Goal: Task Accomplishment & Management: Manage account settings

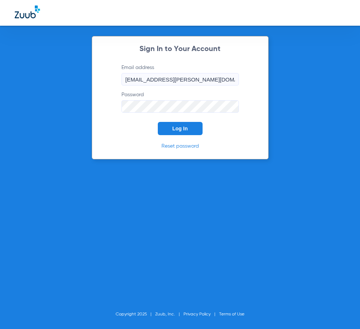
click at [189, 132] on button "Log In" at bounding box center [180, 128] width 45 height 13
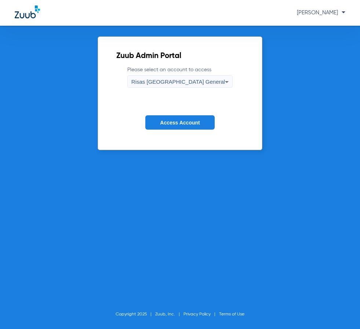
click at [171, 121] on span "Access Account" at bounding box center [180, 123] width 40 height 6
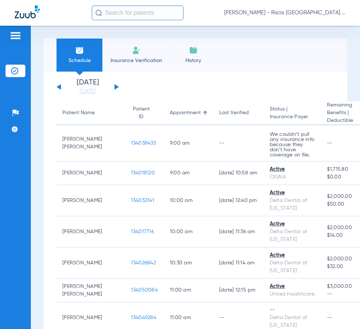
click at [133, 10] on input "text" at bounding box center [138, 13] width 92 height 15
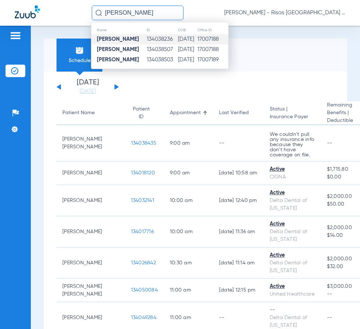
type input "[PERSON_NAME]"
click at [163, 40] on td "134038236" at bounding box center [162, 39] width 31 height 10
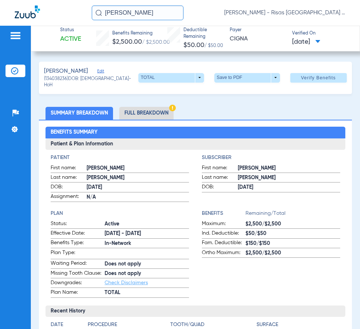
click at [354, 22] on div "[PERSON_NAME] [PERSON_NAME] [GEOGRAPHIC_DATA] General" at bounding box center [180, 13] width 360 height 26
drag, startPoint x: 159, startPoint y: 14, endPoint x: -243, endPoint y: -9, distance: 402.8
click at [0, 0] on html "[PERSON_NAME] [PERSON_NAME] - Risas Midvale Park General Patients Insurance Ver…" at bounding box center [180, 164] width 360 height 329
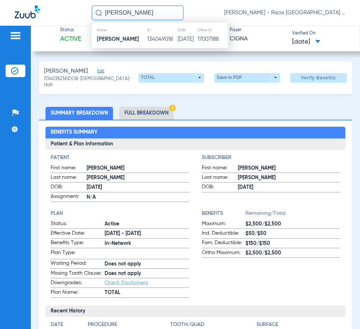
type input "[PERSON_NAME]"
click at [241, 117] on ul "Summary Breakdown Full Breakdown" at bounding box center [195, 113] width 313 height 13
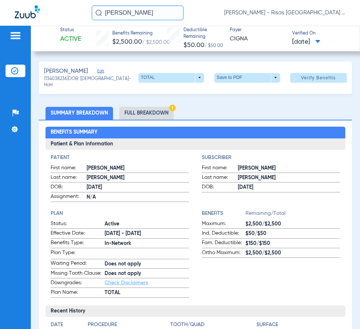
click at [149, 12] on input "[PERSON_NAME]" at bounding box center [138, 13] width 92 height 15
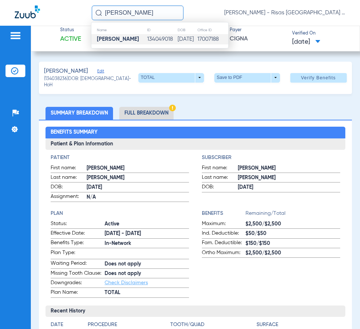
click at [147, 38] on td "134049018" at bounding box center [162, 39] width 30 height 10
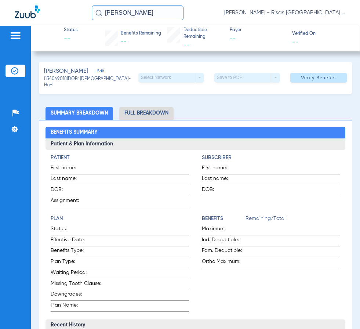
click at [144, 112] on li "Full Breakdown" at bounding box center [146, 113] width 54 height 13
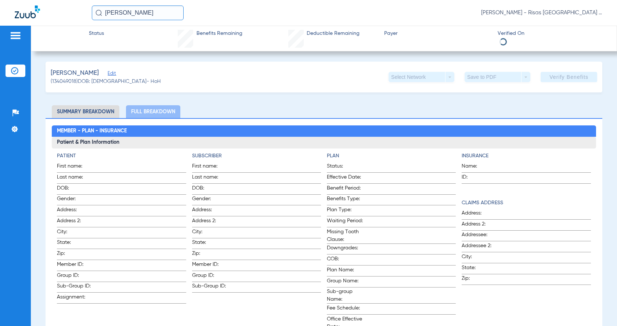
click at [93, 110] on li "Summary Breakdown" at bounding box center [86, 111] width 68 height 13
drag, startPoint x: 118, startPoint y: 96, endPoint x: 163, endPoint y: 101, distance: 44.7
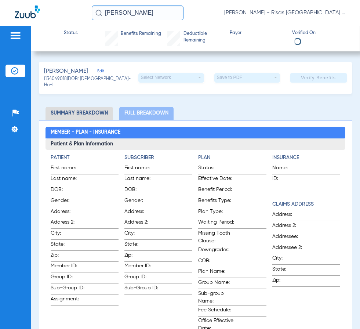
drag, startPoint x: 137, startPoint y: 13, endPoint x: -227, endPoint y: -2, distance: 363.9
click at [0, 0] on html "[PERSON_NAME] [PERSON_NAME] - Risas Midvale Park General Patients Insurance Ver…" at bounding box center [180, 164] width 360 height 329
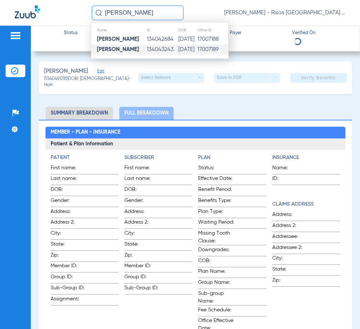
type input "[PERSON_NAME]"
click at [147, 49] on td "134043243" at bounding box center [163, 49] width 32 height 10
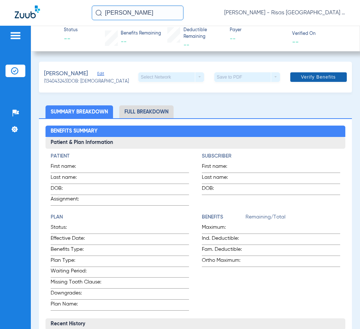
click at [307, 74] on span "Verify Benefits" at bounding box center [318, 77] width 35 height 6
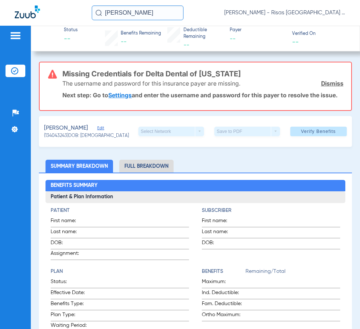
click at [124, 95] on link "Settings" at bounding box center [120, 94] width 24 height 7
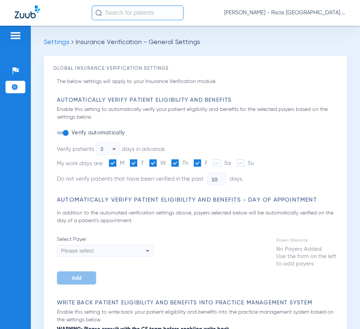
type input "5"
type input "1"
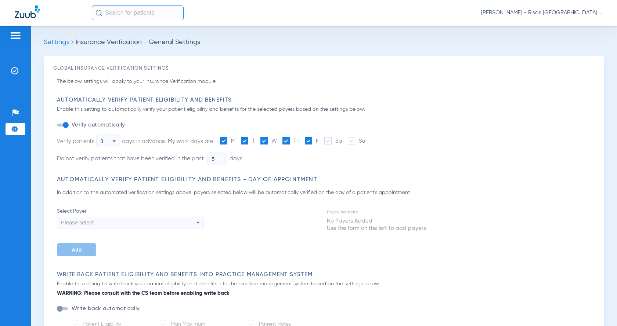
click at [190, 224] on div "Please select" at bounding box center [130, 223] width 146 height 12
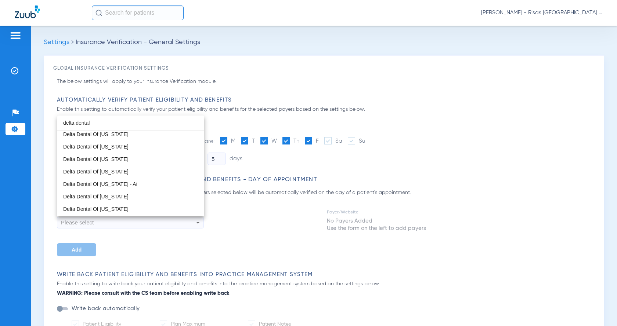
scroll to position [452, 0]
type input "delta dental"
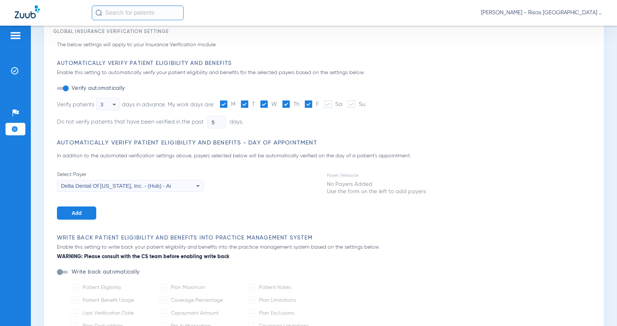
click at [72, 213] on span "Add" at bounding box center [77, 213] width 10 height 6
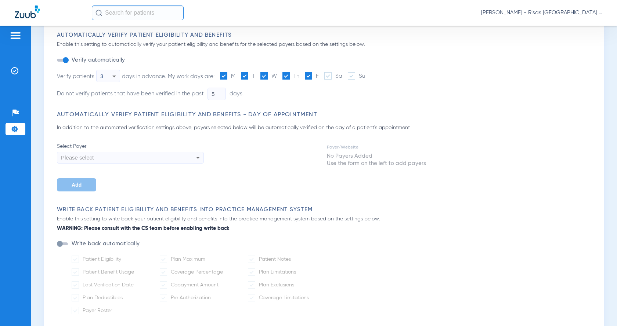
scroll to position [73, 0]
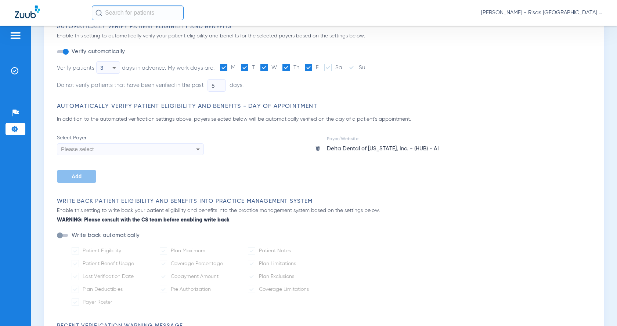
click at [154, 147] on div "Please select" at bounding box center [116, 149] width 111 height 12
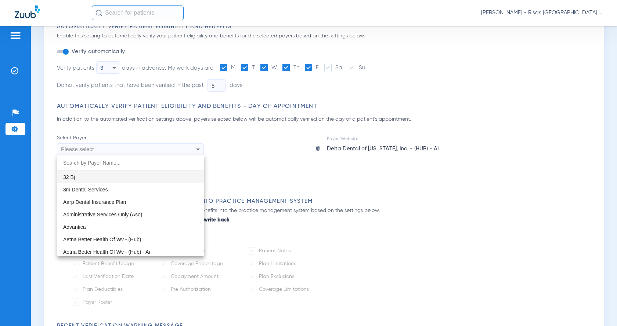
click at [143, 149] on div at bounding box center [308, 163] width 617 height 326
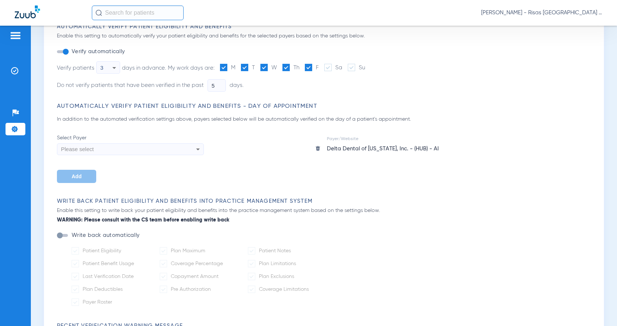
click at [143, 149] on div "Please select" at bounding box center [116, 149] width 111 height 12
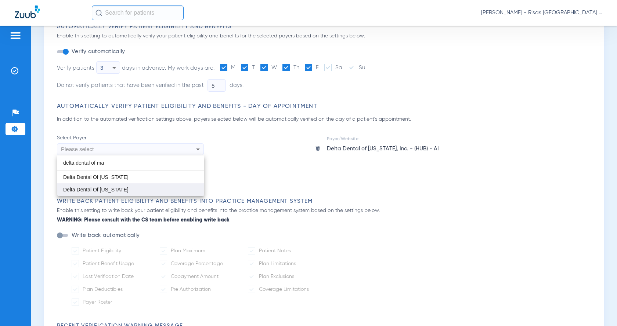
type input "delta dental of ma"
click at [118, 189] on span "Delta Dental Of [US_STATE]" at bounding box center [95, 190] width 65 height 6
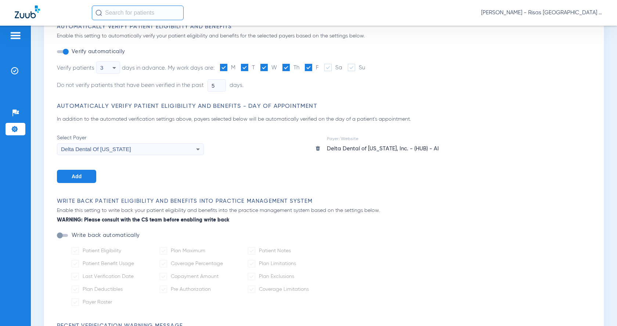
click at [90, 175] on button "Add" at bounding box center [76, 176] width 39 height 13
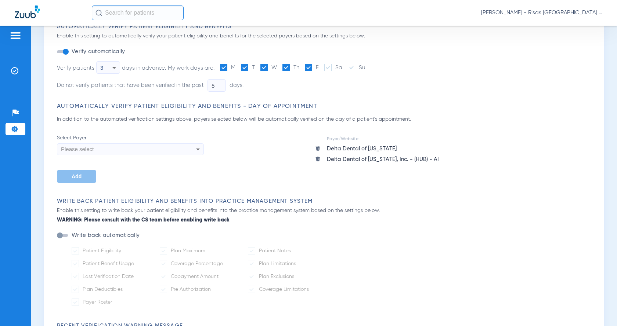
click at [360, 160] on div "Delta Dental of Kentucky, Inc. - (HUB) - AI" at bounding box center [383, 159] width 112 height 9
click at [318, 159] on img at bounding box center [318, 159] width 6 height 6
click at [344, 148] on div "Delta Dental of [US_STATE]" at bounding box center [362, 148] width 70 height 9
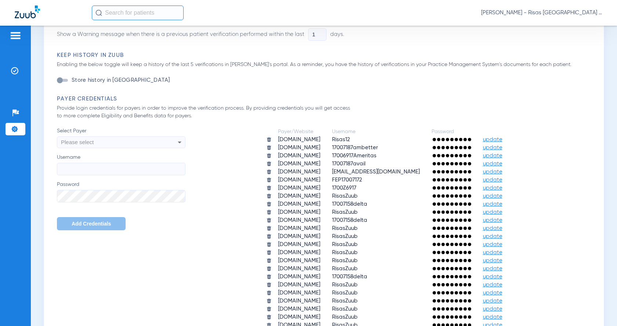
scroll to position [404, 0]
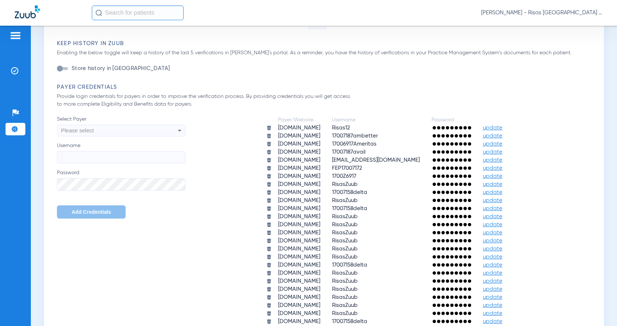
click at [155, 133] on div "Please select" at bounding box center [109, 131] width 96 height 12
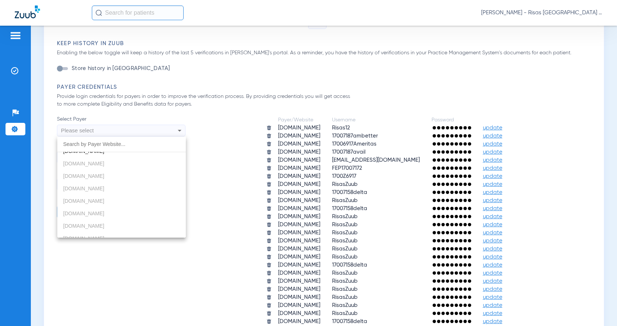
scroll to position [220, 0]
click at [94, 187] on span "deltadentalma.com" at bounding box center [83, 188] width 41 height 6
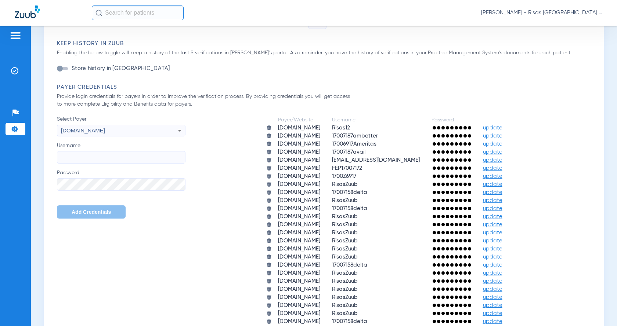
click at [94, 161] on input "Username" at bounding box center [121, 157] width 129 height 12
click at [100, 156] on input "Username" at bounding box center [121, 157] width 129 height 12
paste input "Midvale_Park"
type input "Midvale_Park"
click at [94, 216] on button "Add Credentials" at bounding box center [91, 212] width 69 height 13
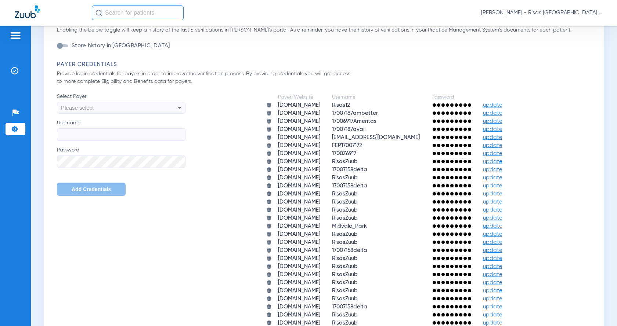
scroll to position [280, 0]
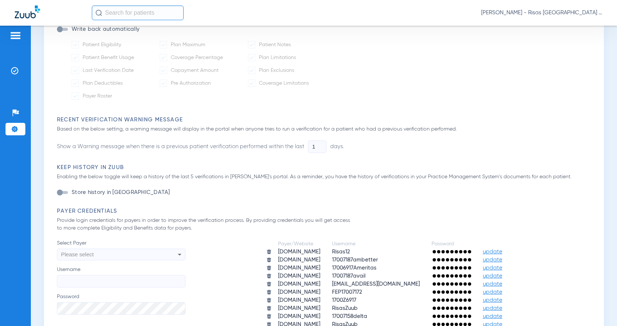
click at [141, 15] on input "text" at bounding box center [138, 13] width 92 height 15
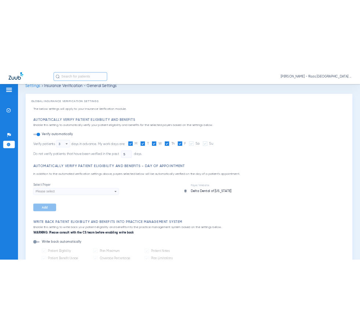
scroll to position [0, 0]
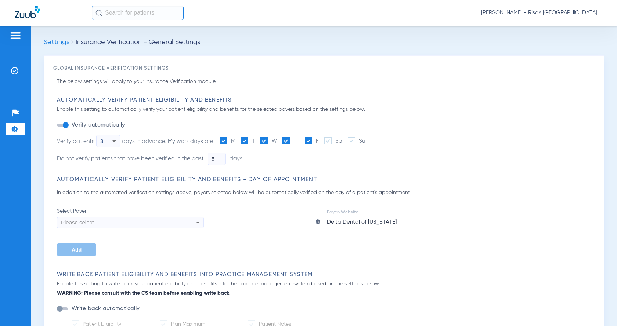
click at [13, 34] on img at bounding box center [16, 35] width 12 height 9
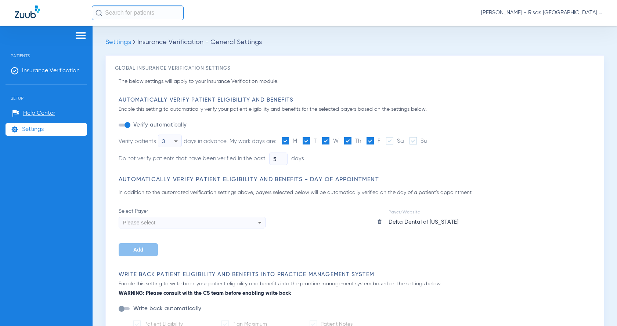
click at [160, 39] on span "Insurance Verification - General Settings" at bounding box center [199, 42] width 125 height 7
click at [157, 42] on span "Insurance Verification - General Settings" at bounding box center [199, 42] width 125 height 7
click at [53, 68] on span "Insurance Verification" at bounding box center [51, 70] width 58 height 7
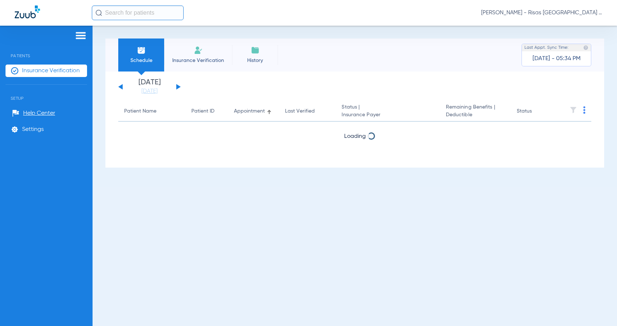
click at [220, 54] on li "Insurance Verification" at bounding box center [198, 55] width 68 height 33
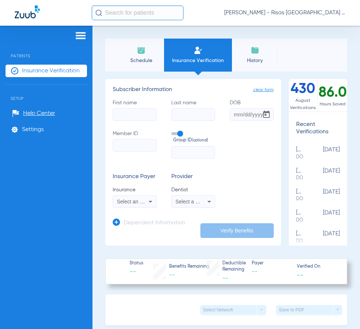
click at [129, 112] on input "First name" at bounding box center [135, 114] width 44 height 12
type input "[PERSON_NAME]"
click at [198, 112] on input "Last name" at bounding box center [194, 114] width 44 height 12
type input "felix"
type input "[DATE]"
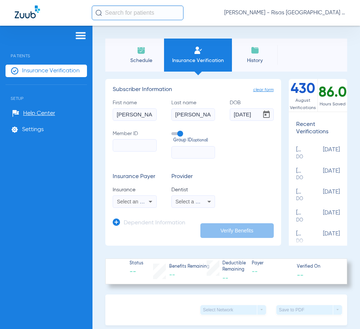
click at [134, 146] on input "Member ID" at bounding box center [135, 145] width 44 height 12
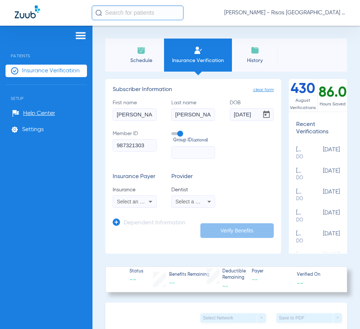
type input "987321303"
click at [152, 206] on icon at bounding box center [150, 201] width 9 height 9
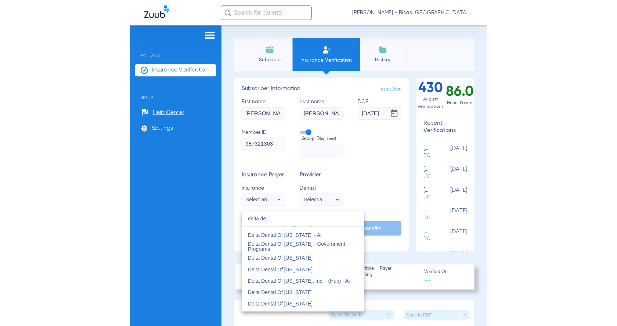
scroll to position [404, 0]
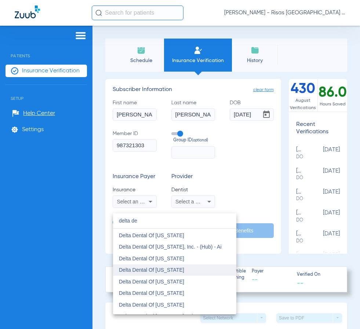
type input "delta de"
click at [192, 268] on mat-option "Delta Dental Of [US_STATE]" at bounding box center [174, 270] width 123 height 12
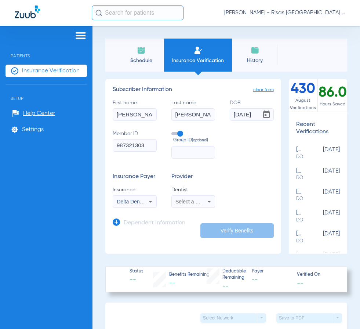
click at [209, 203] on icon at bounding box center [209, 201] width 9 height 9
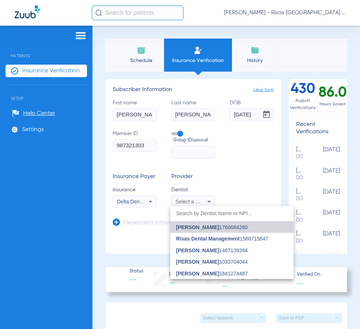
click at [223, 227] on span "Robert Sundberg 1760684260" at bounding box center [212, 227] width 72 height 5
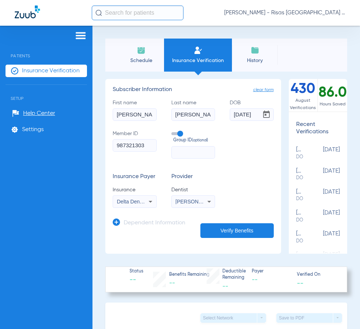
click at [236, 234] on button "Verify Benefits" at bounding box center [237, 230] width 73 height 15
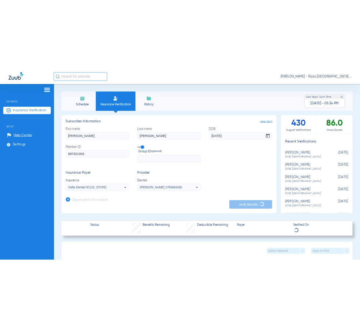
scroll to position [37, 0]
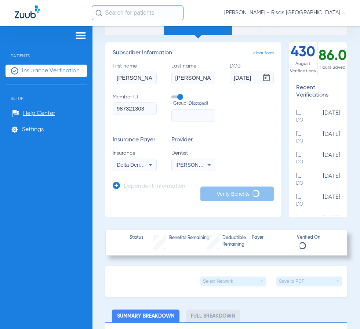
click at [108, 286] on div "Select Network arrow_drop_down Save to PDF arrow_drop_down" at bounding box center [226, 281] width 242 height 31
type input "[PERSON_NAME]"
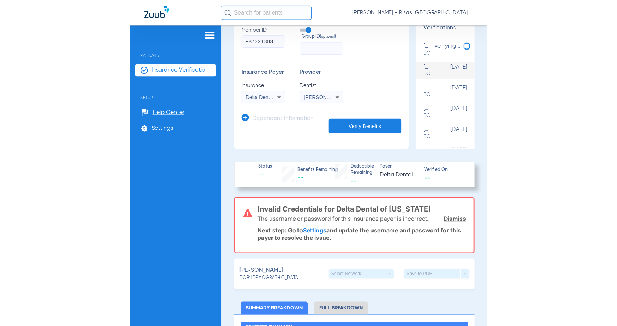
scroll to position [110, 0]
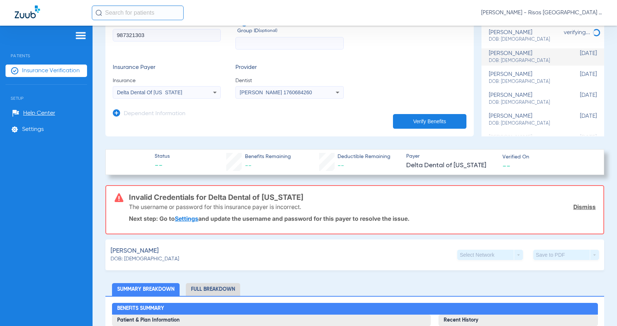
click at [187, 218] on link "Settings" at bounding box center [187, 218] width 24 height 7
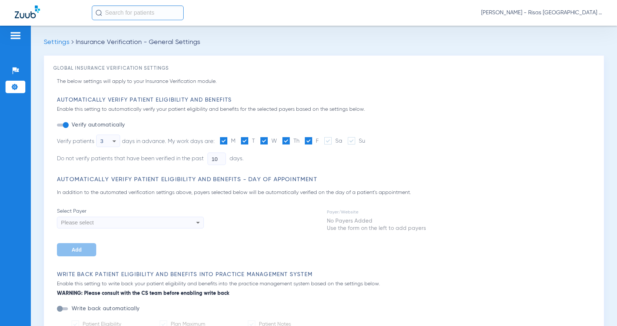
type input "5"
type input "1"
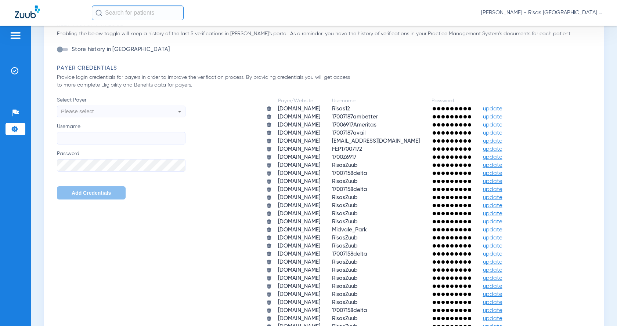
scroll to position [441, 0]
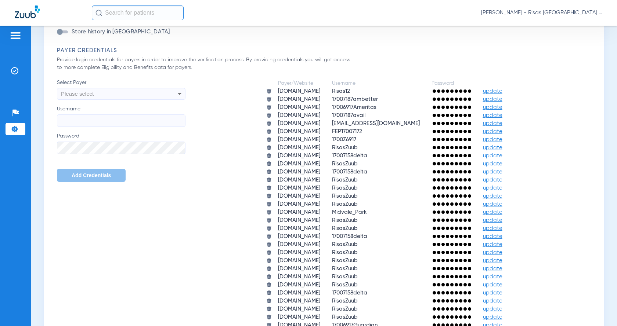
click at [97, 98] on div "Please select" at bounding box center [109, 94] width 96 height 12
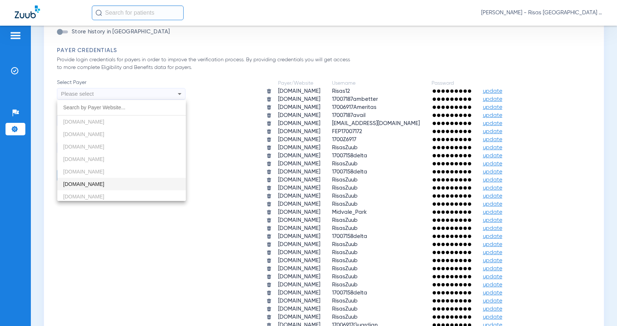
click at [94, 93] on div at bounding box center [308, 163] width 617 height 326
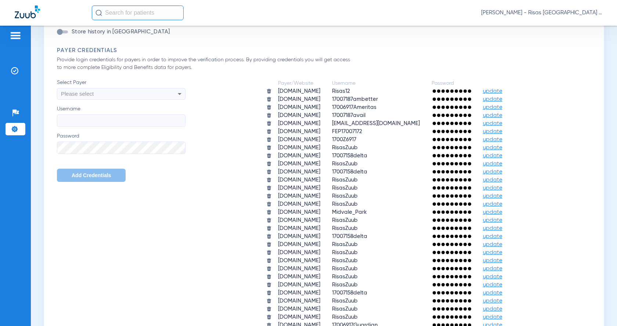
click at [95, 93] on div "Please select" at bounding box center [109, 94] width 96 height 12
type input "d"
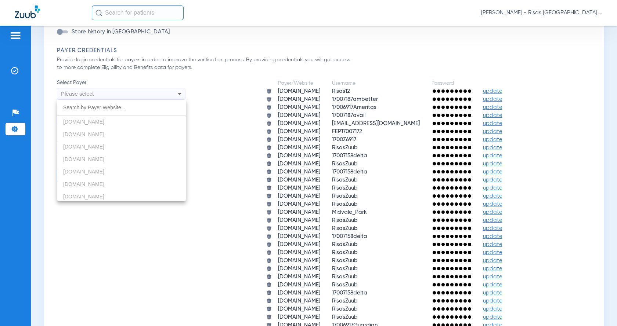
scroll to position [294, 0]
click at [84, 93] on div at bounding box center [308, 163] width 617 height 326
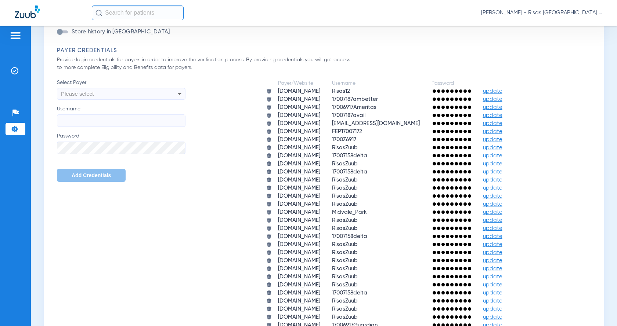
click at [98, 91] on div "Please select" at bounding box center [109, 94] width 96 height 12
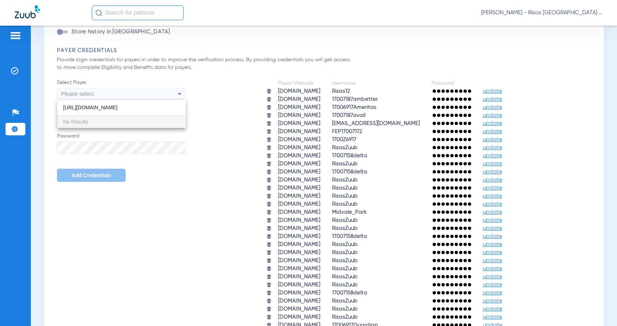
click at [109, 106] on input "https://deltadentalma.com/" at bounding box center [121, 107] width 129 height 15
click at [122, 105] on input "https://deltadentalma.com/" at bounding box center [121, 107] width 129 height 15
click at [129, 109] on input "https://deltadentalma.com/" at bounding box center [121, 107] width 129 height 15
drag, startPoint x: 129, startPoint y: 109, endPoint x: 0, endPoint y: 79, distance: 132.9
click at [0, 78] on div "https://deltadentalma.com/ close No Results" at bounding box center [308, 163] width 617 height 326
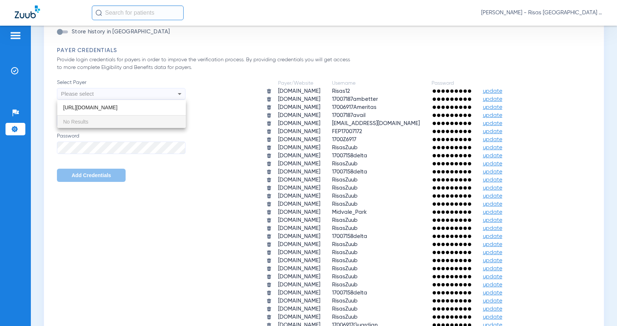
click at [147, 112] on input "https://deltadentalma.com/" at bounding box center [121, 107] width 129 height 15
type input "https://deltadentalma.com/"
click at [139, 146] on div at bounding box center [308, 163] width 617 height 326
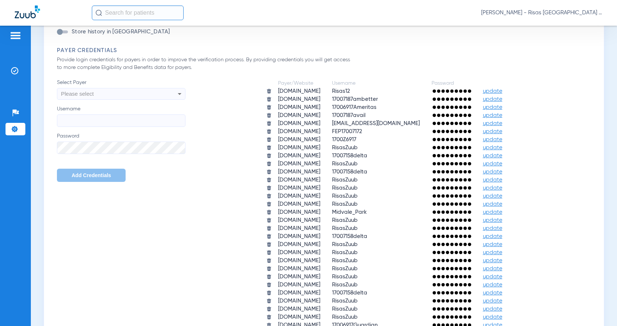
click at [102, 90] on div "Please select" at bounding box center [109, 94] width 96 height 12
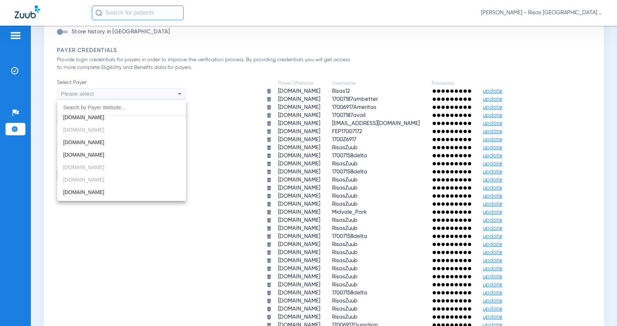
scroll to position [729, 0]
click at [288, 213] on div at bounding box center [308, 163] width 617 height 326
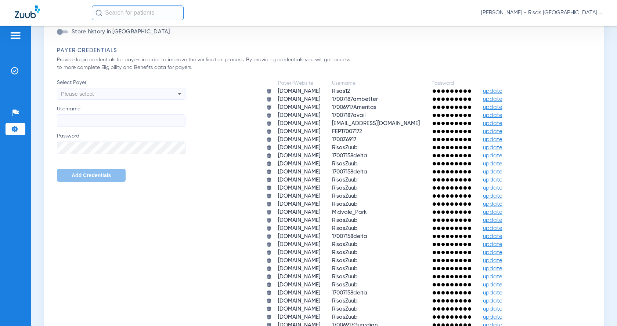
click at [367, 214] on span "Midvale_Park" at bounding box center [349, 213] width 35 height 6
click at [502, 212] on span "update" at bounding box center [492, 213] width 19 height 6
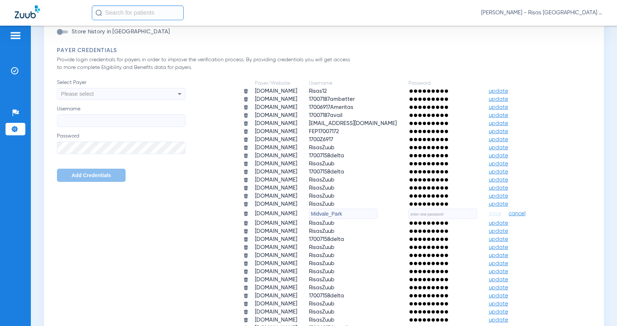
click at [243, 213] on img at bounding box center [246, 214] width 6 height 6
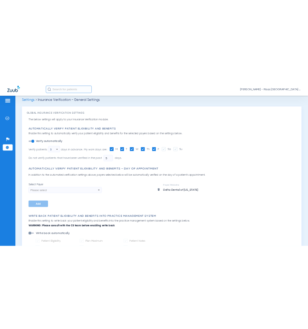
scroll to position [0, 0]
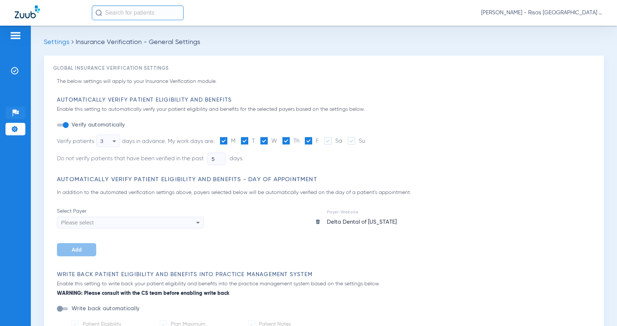
click at [16, 113] on img at bounding box center [15, 112] width 7 height 7
click at [12, 72] on img at bounding box center [14, 70] width 7 height 7
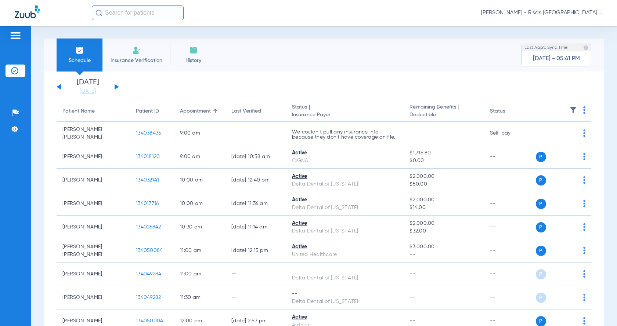
drag, startPoint x: 116, startPoint y: 12, endPoint x: 119, endPoint y: 14, distance: 4.2
click at [116, 12] on input "text" at bounding box center [138, 13] width 92 height 15
type input "o"
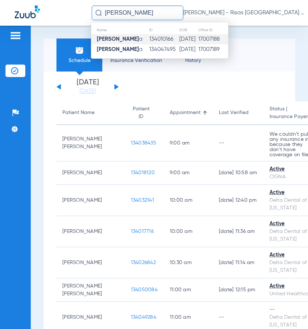
click at [149, 36] on td "134010166" at bounding box center [164, 39] width 30 height 10
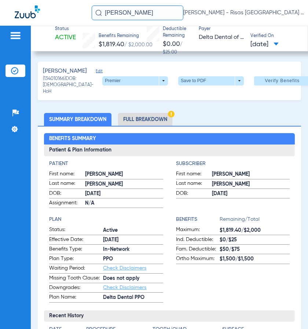
drag, startPoint x: 269, startPoint y: 111, endPoint x: 254, endPoint y: 105, distance: 16.3
drag, startPoint x: 147, startPoint y: 11, endPoint x: -83, endPoint y: -26, distance: 232.8
click at [0, 0] on html "monique ojed Anais Huynh - Risas Midvale Park General Patients Insurance Verifi…" at bounding box center [154, 164] width 308 height 329
click at [142, 12] on input "rosa bonorand" at bounding box center [138, 13] width 92 height 15
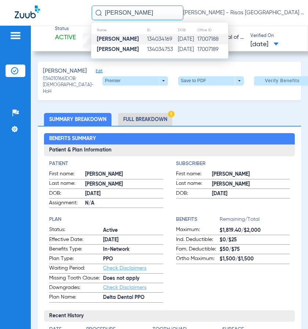
click at [162, 44] on td "134034169" at bounding box center [162, 39] width 31 height 10
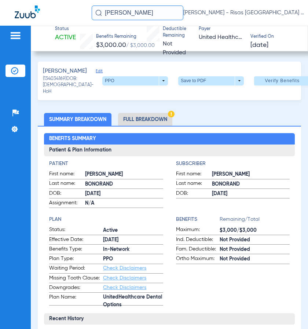
click at [235, 123] on ul "Summary Breakdown Full Breakdown" at bounding box center [170, 119] width 264 height 13
click at [277, 123] on ul "Summary Breakdown Full Breakdown" at bounding box center [170, 119] width 264 height 13
drag, startPoint x: 149, startPoint y: 14, endPoint x: -149, endPoint y: -21, distance: 300.2
click at [0, 0] on html "rosa bonorand Anais Huynh - Risas Midvale Park General Patients Insurance Verif…" at bounding box center [154, 164] width 308 height 329
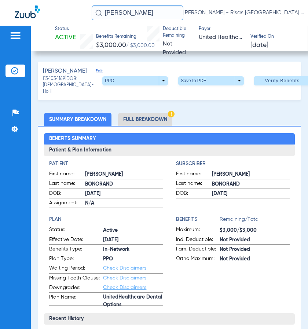
click at [155, 15] on input "kimberly rodriguez" at bounding box center [138, 13] width 92 height 15
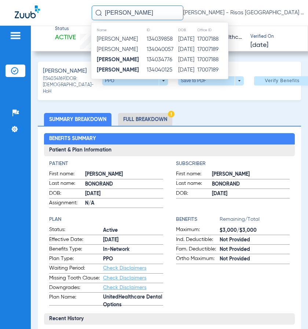
click at [259, 65] on div "Bonorand, Rosa Edit (134034169) DOB: 06/09/1957 - HoH PPO arrow_drop_down Save …" at bounding box center [170, 81] width 264 height 39
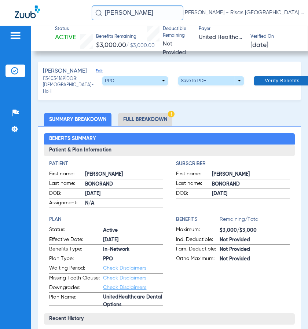
click at [266, 79] on span "Verify Benefits" at bounding box center [283, 81] width 35 height 6
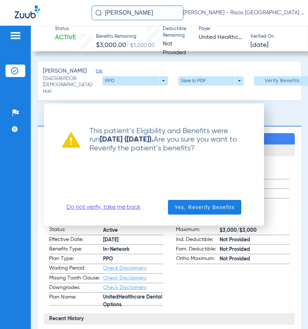
click at [110, 207] on link "Do not verify, take me back" at bounding box center [103, 207] width 74 height 7
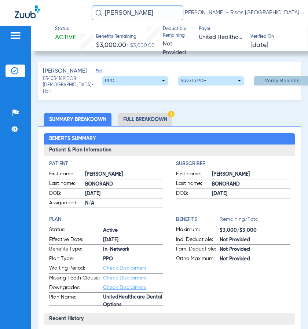
click at [140, 12] on input "kimberly rodriguez" at bounding box center [138, 13] width 92 height 15
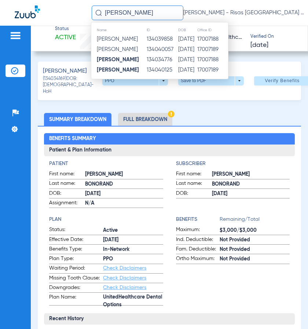
click at [155, 12] on input "kimberly rodriguez" at bounding box center [138, 13] width 92 height 15
click at [167, 52] on td "134040057" at bounding box center [163, 49] width 32 height 10
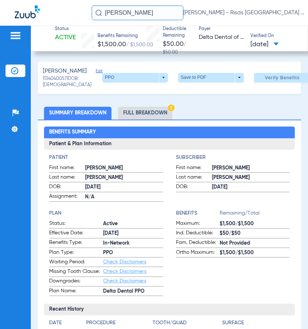
click at [241, 64] on div "RODRIGUEZ, KIMBERLY Edit (134040057) DOB: 06/04/1988 PPO arrow_drop_down Save t…" at bounding box center [170, 78] width 264 height 32
drag, startPoint x: 155, startPoint y: 17, endPoint x: -103, endPoint y: -39, distance: 263.4
click at [0, 0] on html "kimberly rodriguez Anais Huynh - Risas Midvale Park General Patients Insurance …" at bounding box center [154, 164] width 308 height 329
type input "enrique paredes"
click at [150, 13] on input "enrique paredes" at bounding box center [138, 13] width 92 height 15
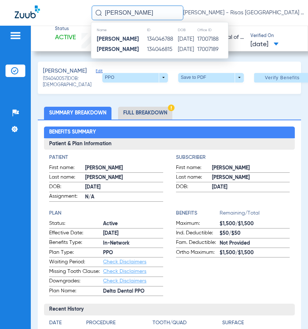
click at [253, 55] on div "Status Active Benefits Remaining $1,500.00 / $1,500.00 Deductible Remaining $50…" at bounding box center [170, 178] width 278 height 304
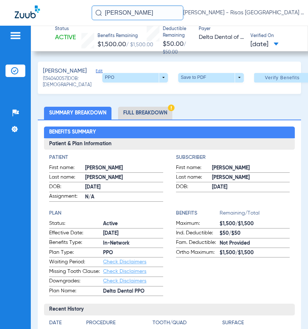
click at [151, 10] on input "enrique paredes" at bounding box center [138, 13] width 92 height 15
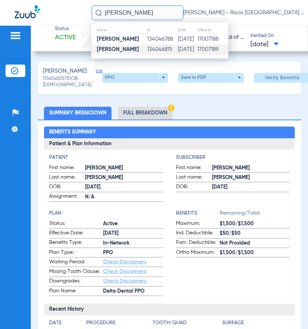
click at [149, 48] on td "134046815" at bounding box center [162, 49] width 31 height 10
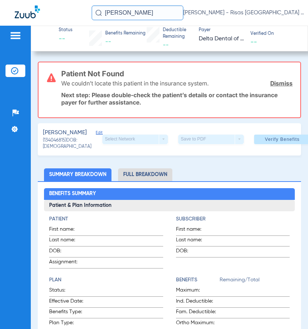
click at [285, 65] on div "Patient Not Found We couldn’t locate this patient in the insurance system. Dism…" at bounding box center [177, 89] width 232 height 55
click at [271, 142] on span "Verify Benefits" at bounding box center [283, 140] width 35 height 6
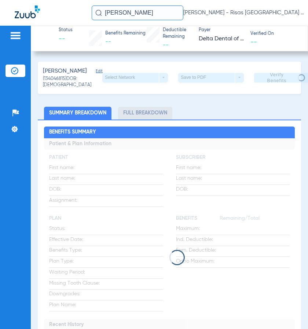
click at [143, 17] on input "enrique paredes" at bounding box center [138, 13] width 92 height 15
click at [241, 94] on div "PAREDES, ENRIQUE Edit (134046815) DOB: 05/30/1970 Select Network arrow_drop_dow…" at bounding box center [170, 78] width 264 height 32
click at [158, 11] on input "text" at bounding box center [138, 13] width 92 height 15
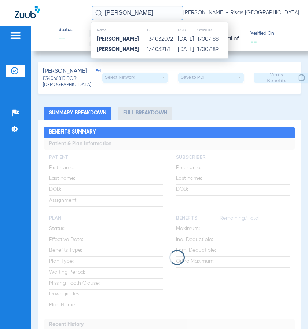
type input "mia romero"
click at [225, 118] on ul "Summary Breakdown Full Breakdown" at bounding box center [170, 113] width 264 height 13
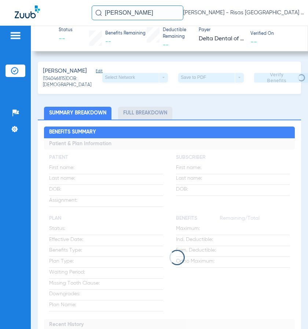
click at [142, 10] on input "mia romero" at bounding box center [138, 13] width 92 height 15
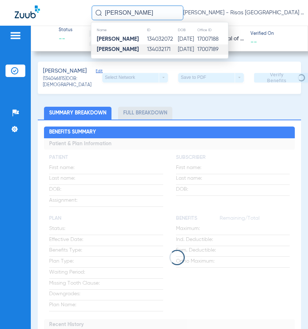
click at [147, 49] on td "134032171" at bounding box center [162, 49] width 31 height 10
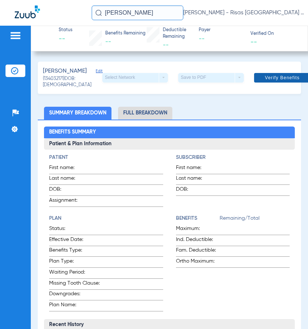
click at [257, 76] on span at bounding box center [283, 78] width 57 height 18
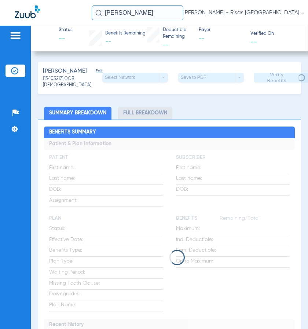
click at [259, 54] on div "Status -- Benefits Remaining -- Deductible Remaining -- Payer -- Verified On --…" at bounding box center [170, 178] width 278 height 304
drag, startPoint x: 163, startPoint y: 17, endPoint x: -103, endPoint y: -7, distance: 267.4
click at [0, 0] on html "mia romero Anais Huynh - Risas Midvale Park General Patients Insurance Verifica…" at bounding box center [154, 164] width 308 height 329
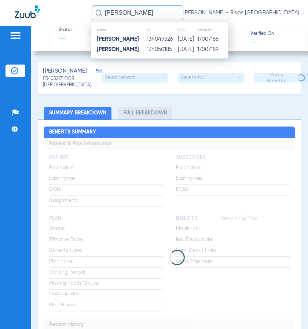
type input "brooke achziger"
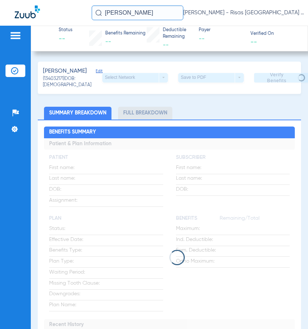
click at [154, 12] on input "brooke achziger" at bounding box center [138, 13] width 92 height 15
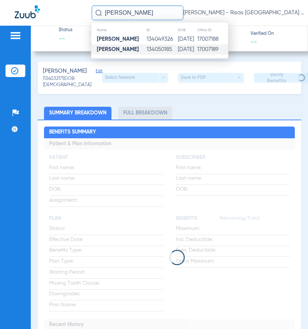
click at [156, 51] on td "134050185" at bounding box center [162, 49] width 31 height 10
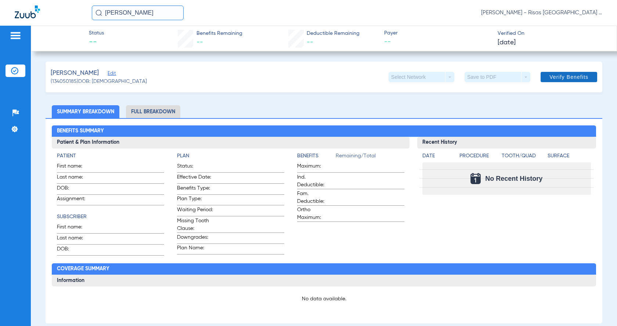
click at [586, 79] on span at bounding box center [569, 77] width 57 height 18
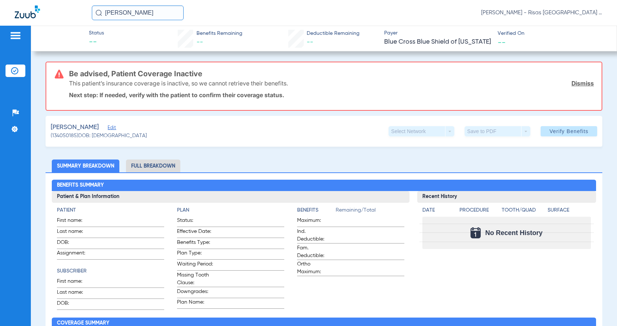
click at [17, 34] on img at bounding box center [16, 35] width 12 height 9
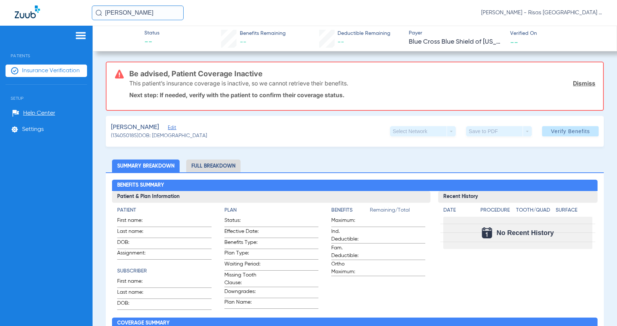
click at [69, 70] on span "Insurance Verification" at bounding box center [51, 70] width 58 height 7
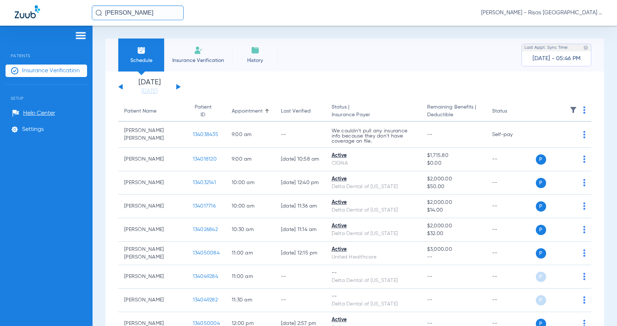
click at [178, 85] on button at bounding box center [178, 87] width 4 height 6
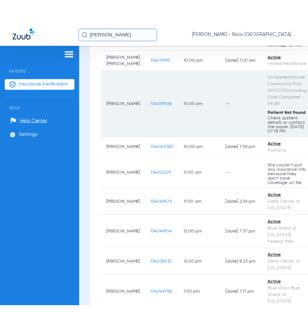
scroll to position [174, 0]
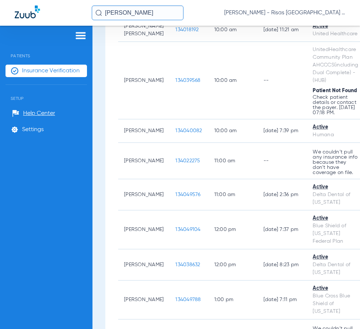
drag, startPoint x: 40, startPoint y: 36, endPoint x: 52, endPoint y: 57, distance: 24.7
click at [54, 54] on app-portal-wrapper "brooke achziger Anais Huynh - Risas Midvale Park General Patients Insurance Ver…" at bounding box center [180, 177] width 360 height 355
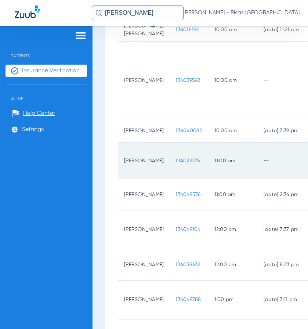
drag, startPoint x: 55, startPoint y: 289, endPoint x: 122, endPoint y: 193, distance: 117.3
click at [56, 288] on div "Patients Insurance Verification Setup Help Center Settings" at bounding box center [46, 190] width 93 height 329
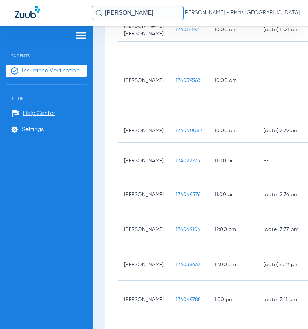
drag, startPoint x: 159, startPoint y: 9, endPoint x: 4, endPoint y: 23, distance: 155.9
click at [4, 23] on div "brooke achziger Anais Huynh - Risas Midvale Park General" at bounding box center [154, 13] width 308 height 26
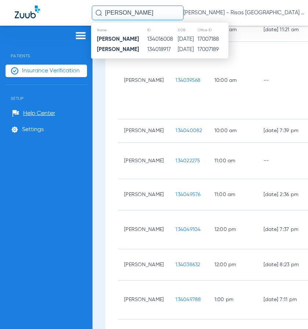
drag, startPoint x: 42, startPoint y: 291, endPoint x: 64, endPoint y: 265, distance: 33.6
click at [42, 291] on div "Patients Insurance Verification Setup Help Center Settings" at bounding box center [46, 190] width 93 height 329
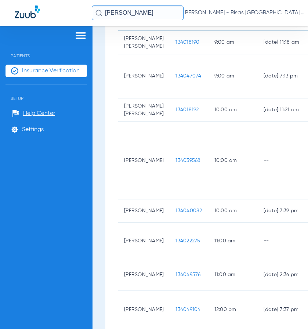
scroll to position [0, 0]
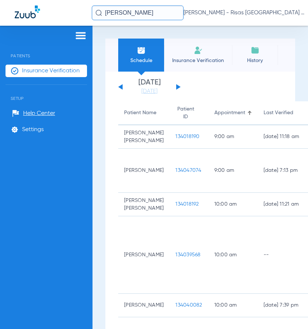
click at [153, 15] on input "lillian del rio" at bounding box center [138, 13] width 92 height 15
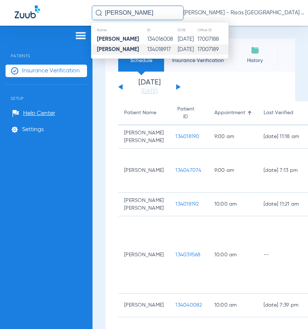
click at [158, 47] on td "134018917" at bounding box center [162, 49] width 30 height 10
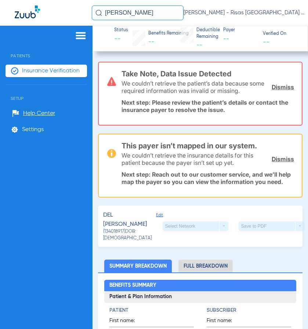
drag, startPoint x: 75, startPoint y: 9, endPoint x: -68, endPoint y: 1, distance: 143.5
click at [0, 1] on html "lillian del rio Anais Huynh - Risas Midvale Park General Patients Insurance Ver…" at bounding box center [154, 164] width 308 height 329
click at [297, 59] on div "Status -- Benefits Remaining -- Deductible Remaining -- Payer -- Verified On --…" at bounding box center [201, 177] width 216 height 303
drag, startPoint x: 140, startPoint y: 14, endPoint x: -296, endPoint y: -38, distance: 438.4
click at [0, 0] on html "lillian del rio Anais Huynh - Risas Midvale Park General Patients Insurance Ver…" at bounding box center [154, 164] width 308 height 329
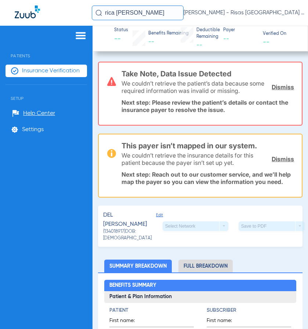
click at [165, 13] on input "rica mae arzaga" at bounding box center [138, 13] width 92 height 15
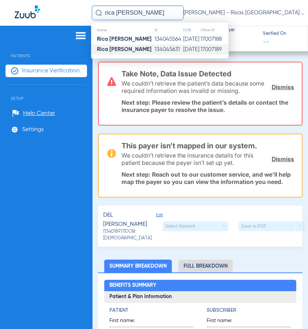
type input "rica mae arzaga"
click at [167, 49] on td "134045631" at bounding box center [168, 49] width 29 height 10
